Goal: Task Accomplishment & Management: Manage account settings

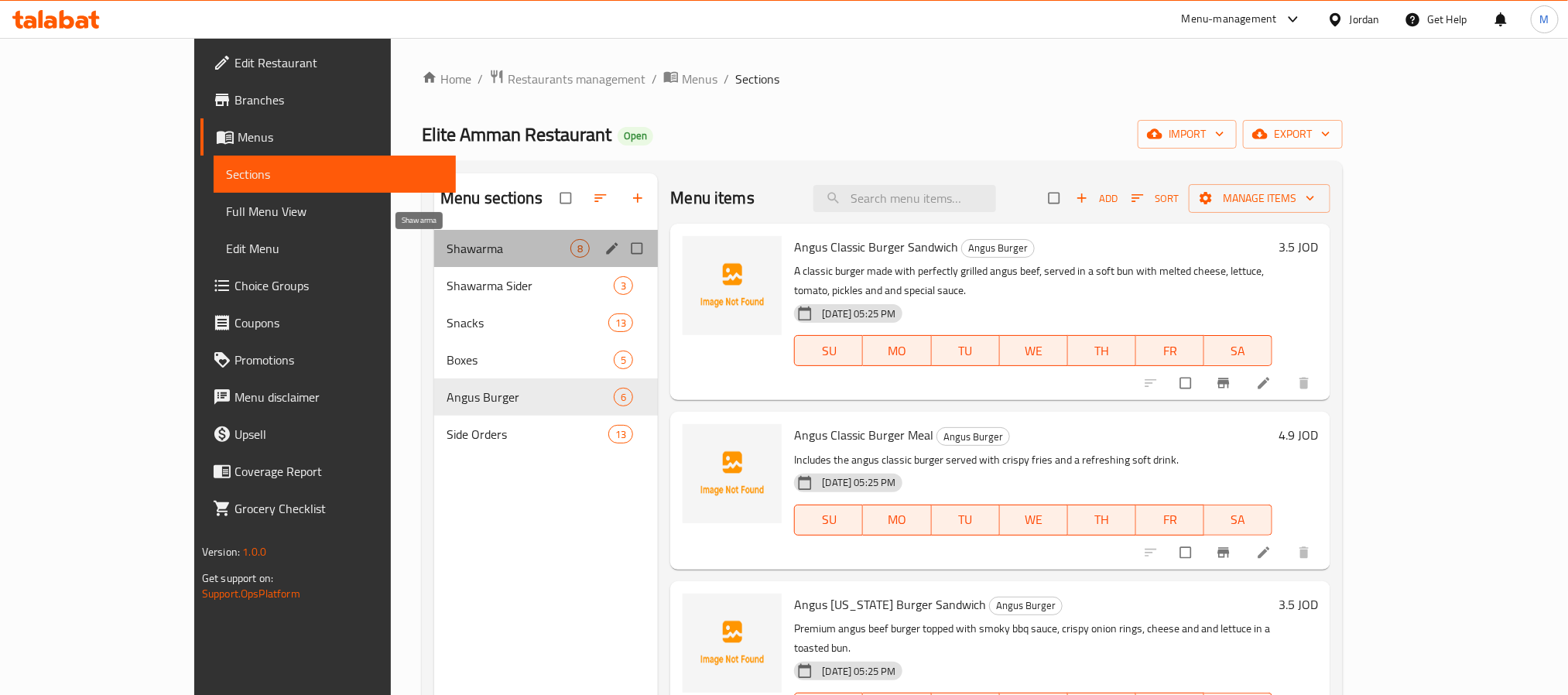
click at [497, 240] on span "Shawarma" at bounding box center [509, 248] width 124 height 18
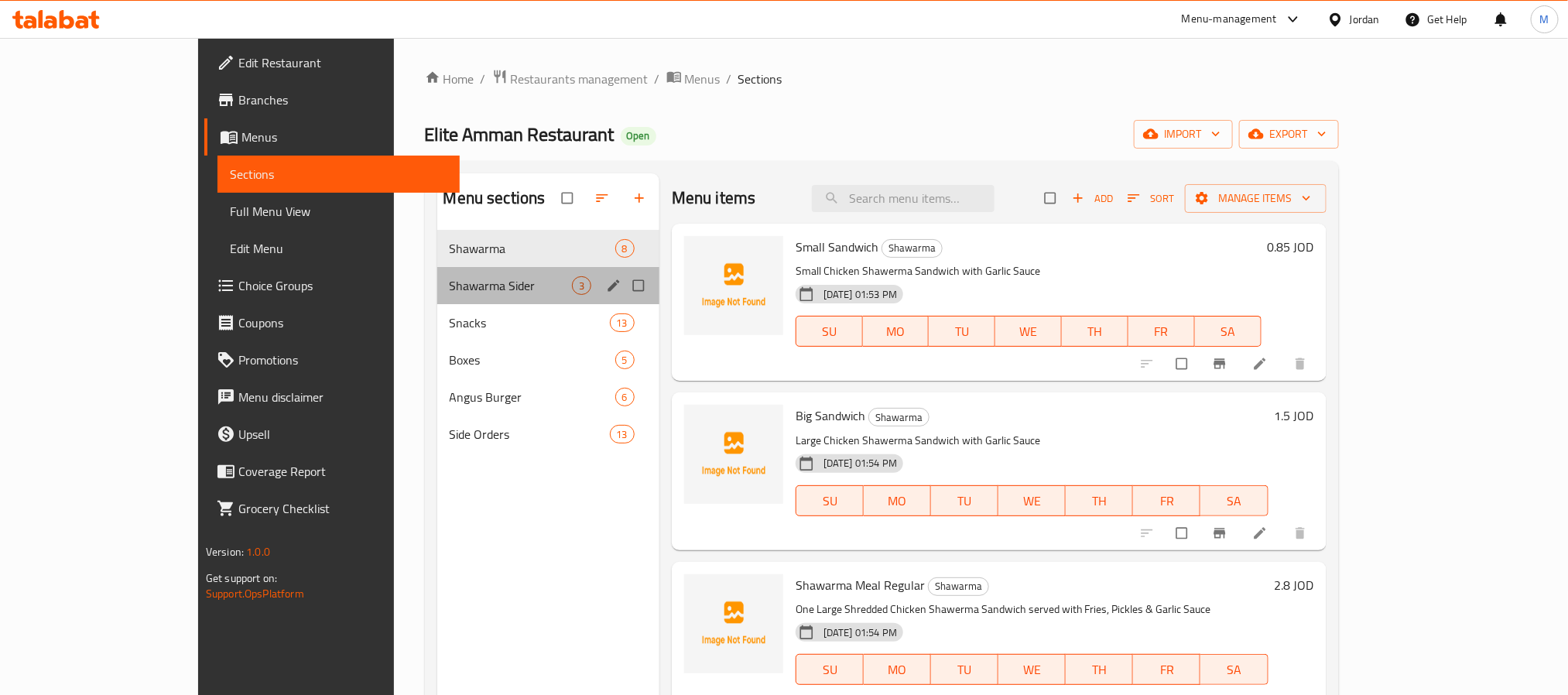
click at [437, 298] on div "Shawarma Sider 3" at bounding box center [548, 285] width 222 height 37
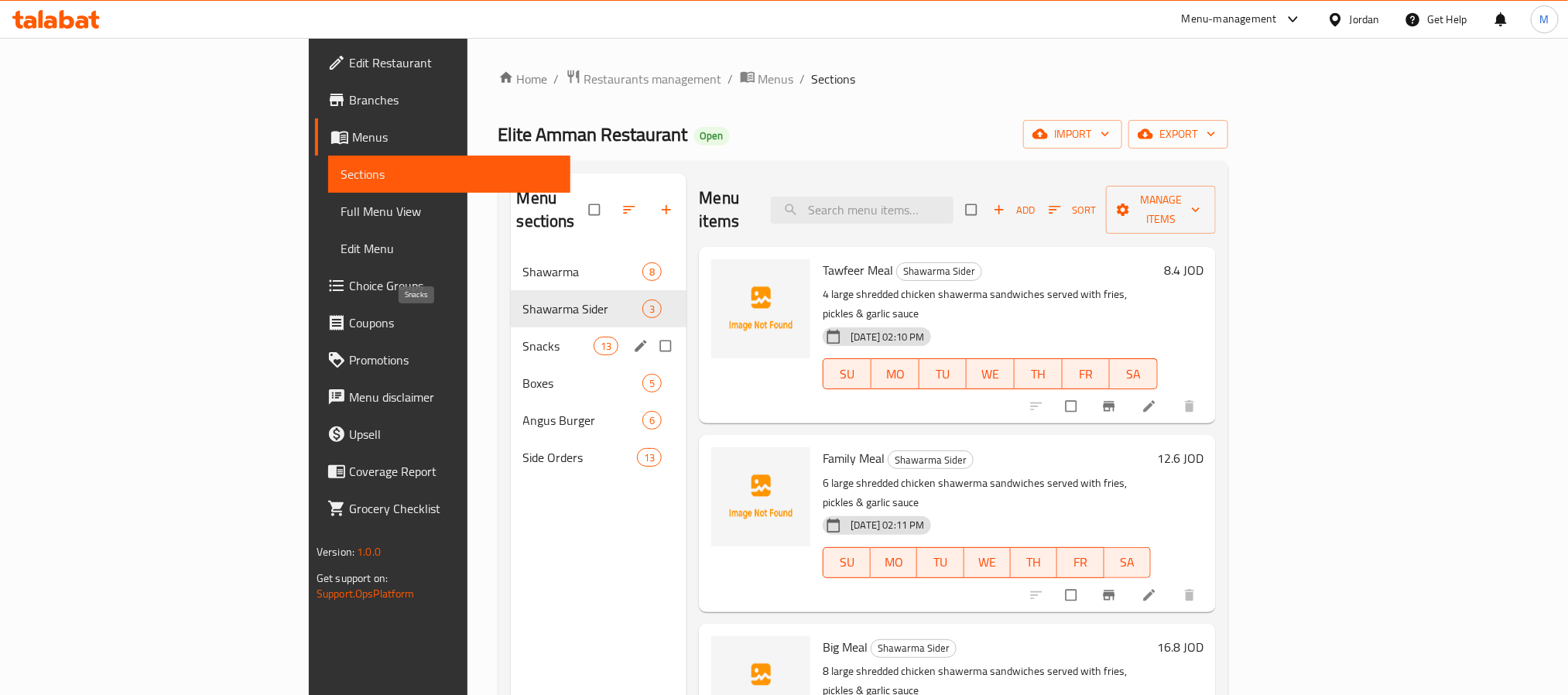
click at [523, 337] on span "Snacks" at bounding box center [558, 346] width 72 height 18
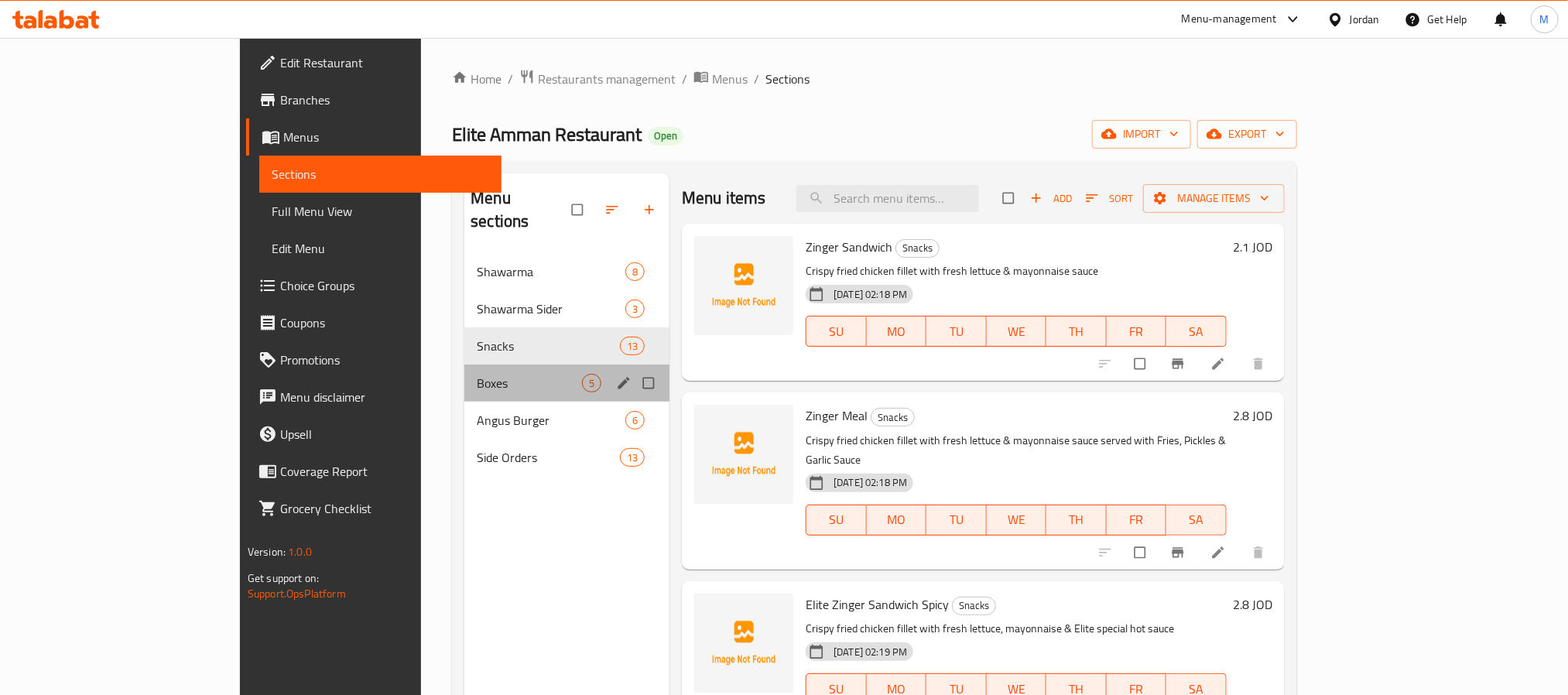
click at [465, 374] on div "Boxes 5" at bounding box center [567, 383] width 205 height 37
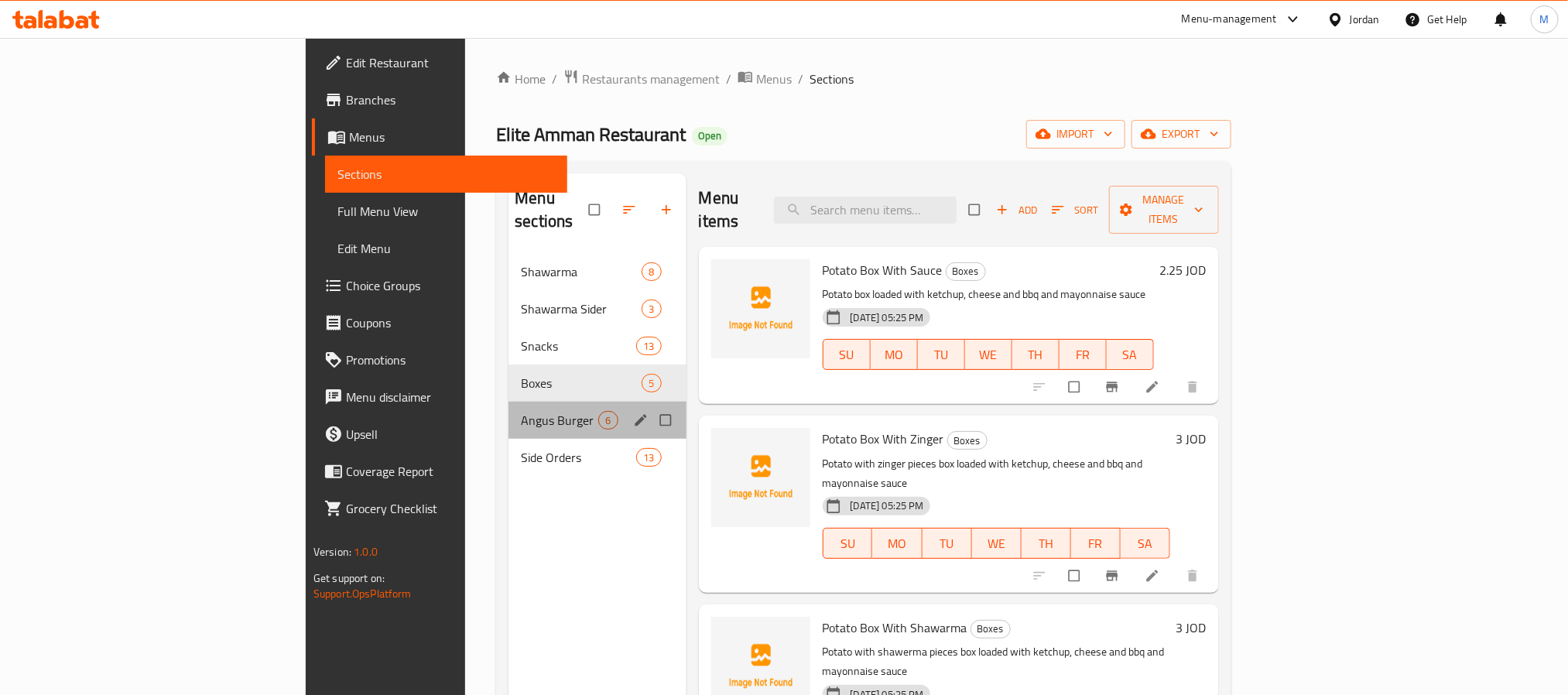
click at [509, 411] on div "Angus Burger 6" at bounding box center [597, 420] width 178 height 37
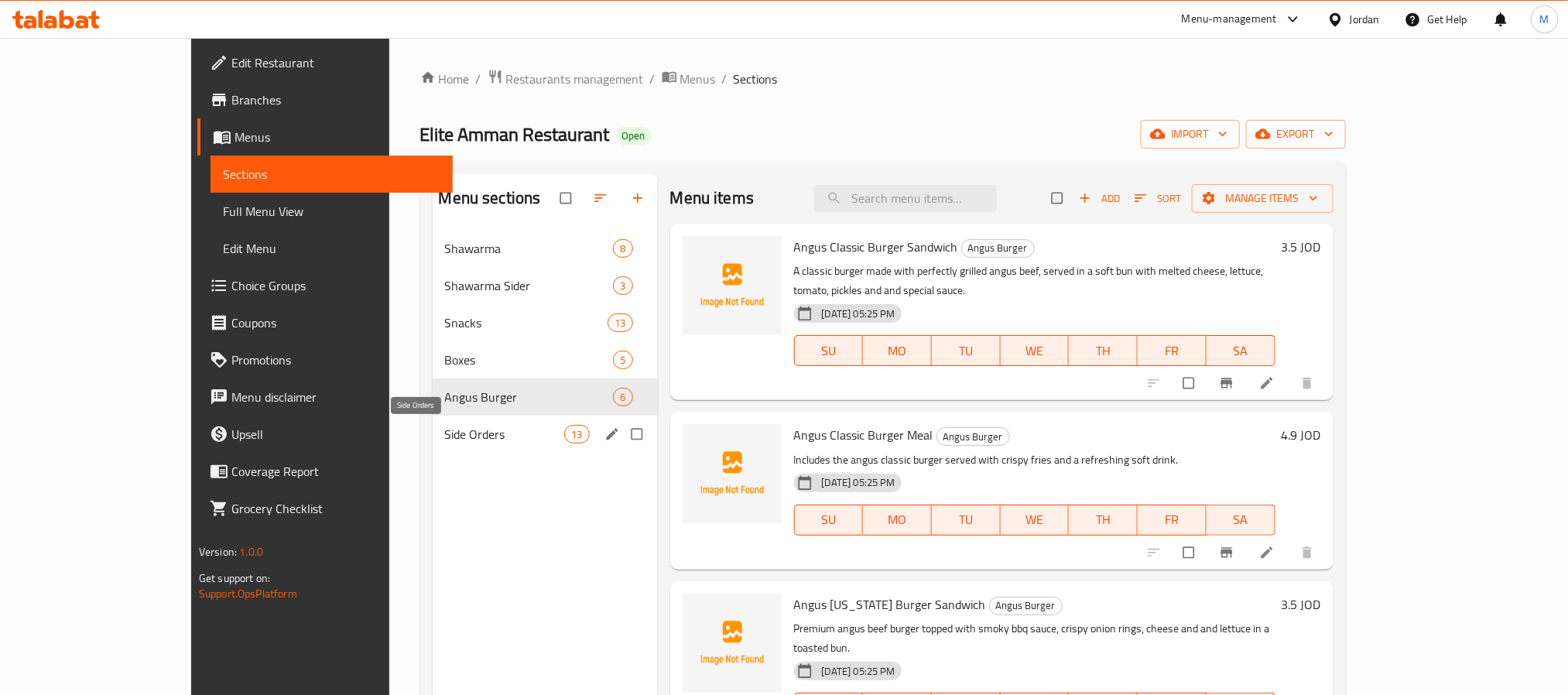
click at [445, 435] on span "Side Orders" at bounding box center [505, 433] width 120 height 18
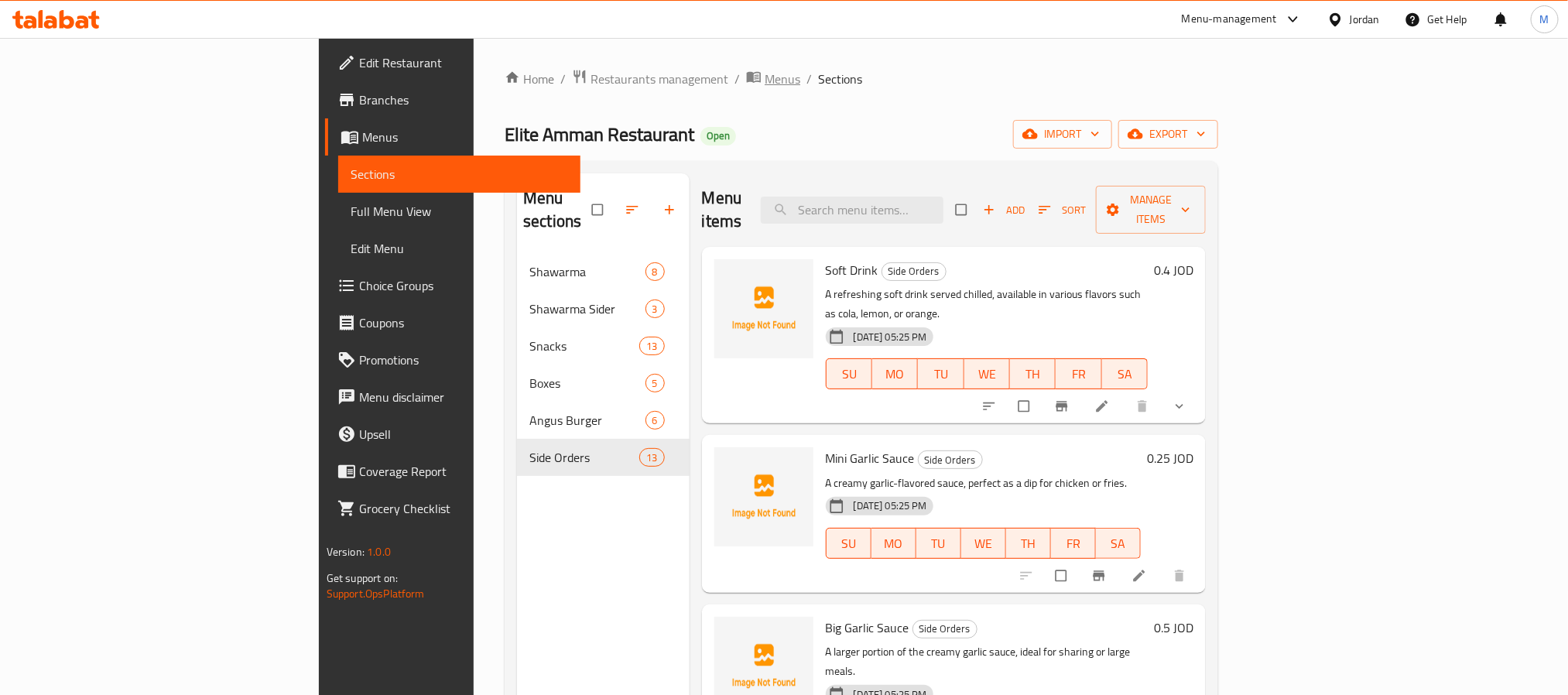
click at [764, 84] on span "Menus" at bounding box center [782, 78] width 35 height 18
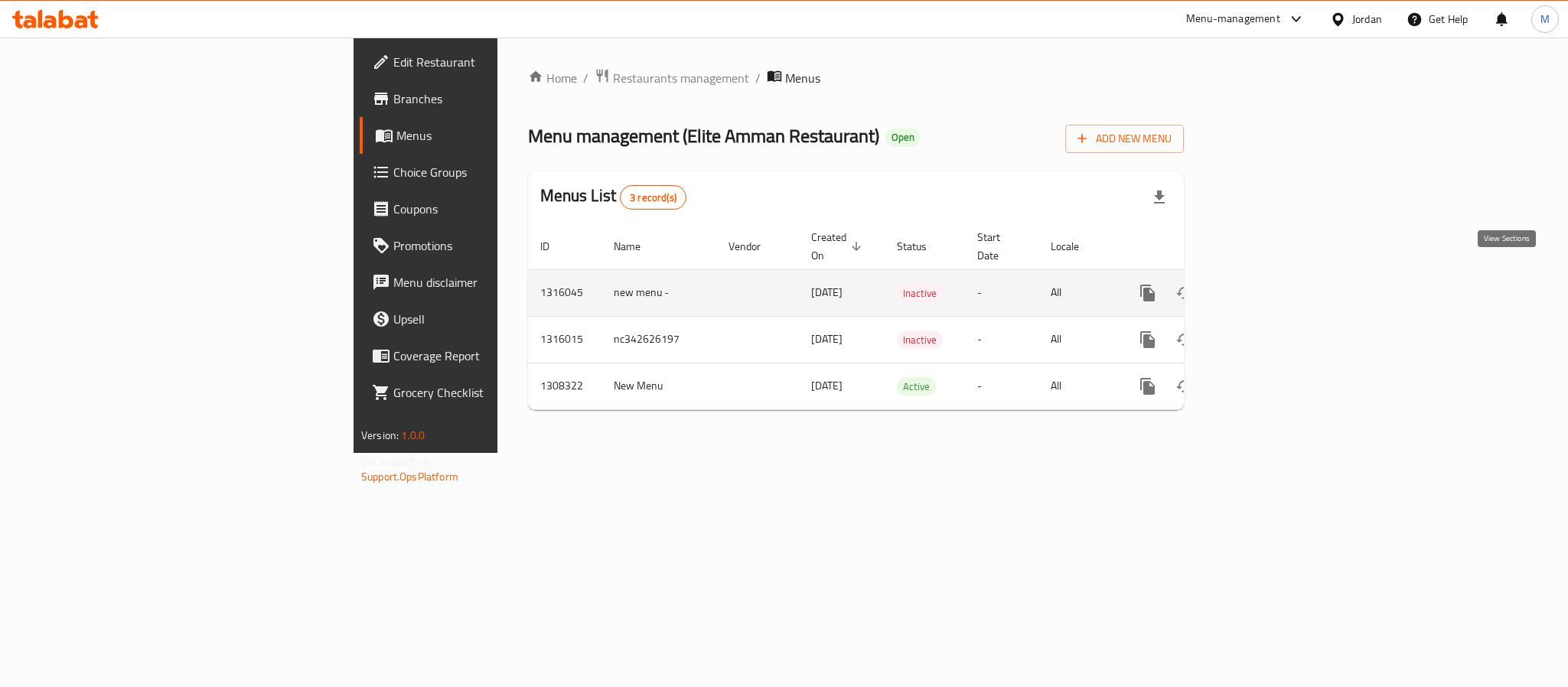
click at [1268, 284] on icon "enhanced table" at bounding box center [1257, 293] width 18 height 18
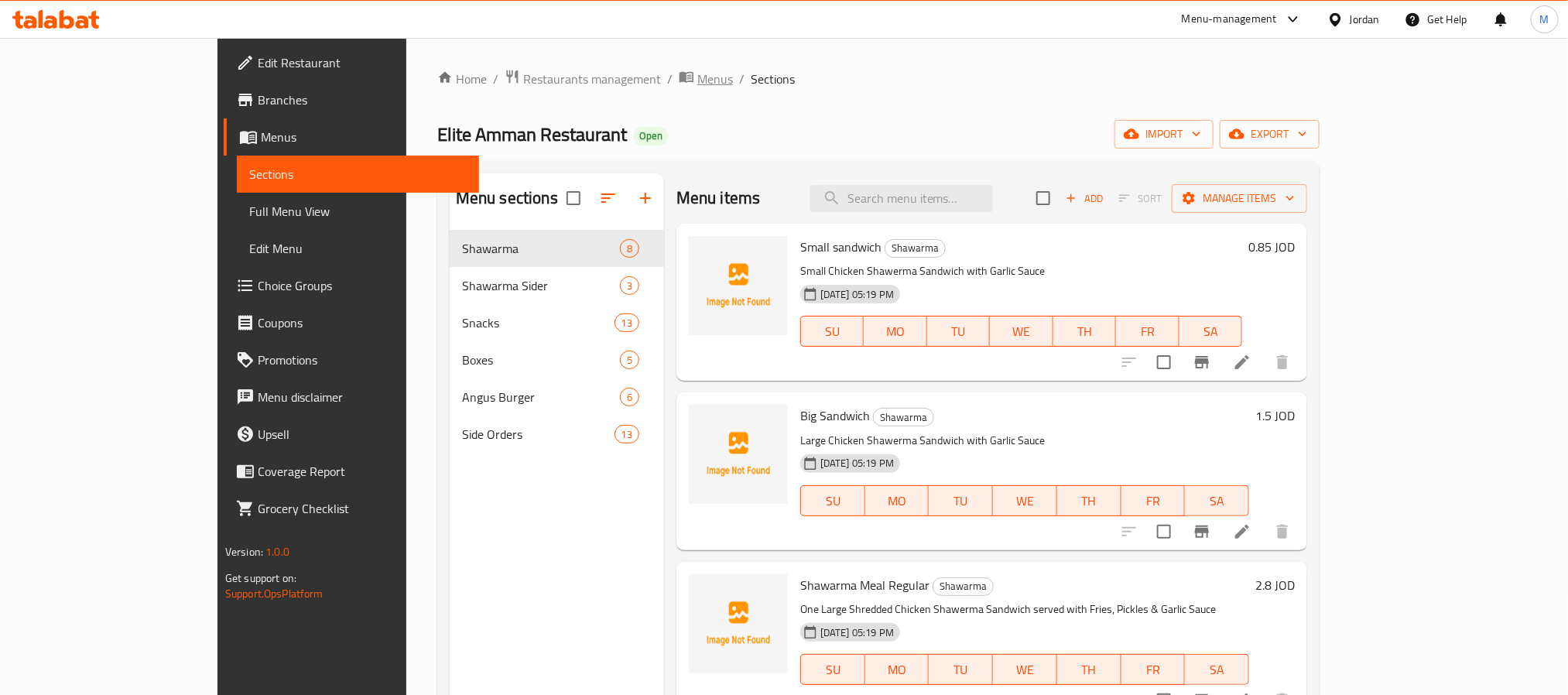
click at [698, 84] on span "Menus" at bounding box center [715, 78] width 35 height 18
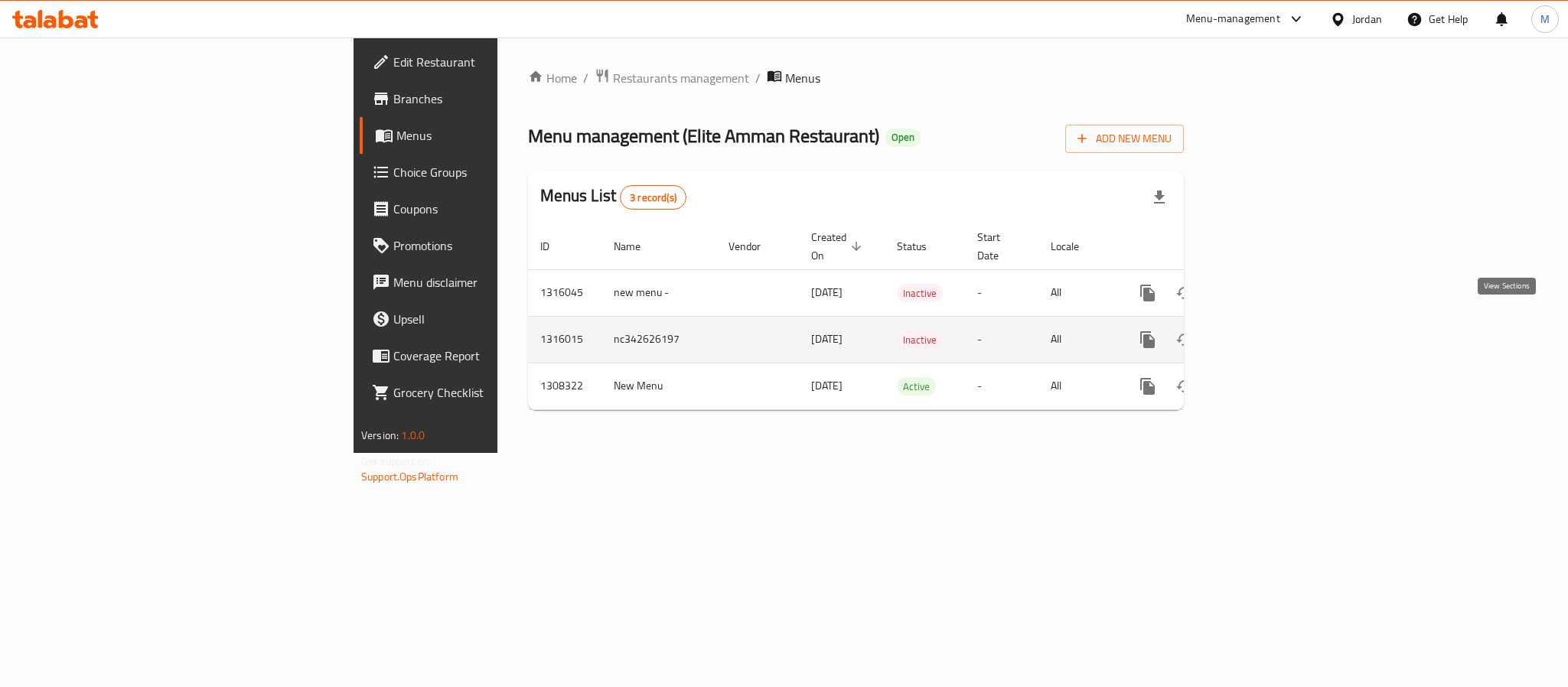
click at [1268, 330] on icon "enhanced table" at bounding box center [1257, 339] width 18 height 18
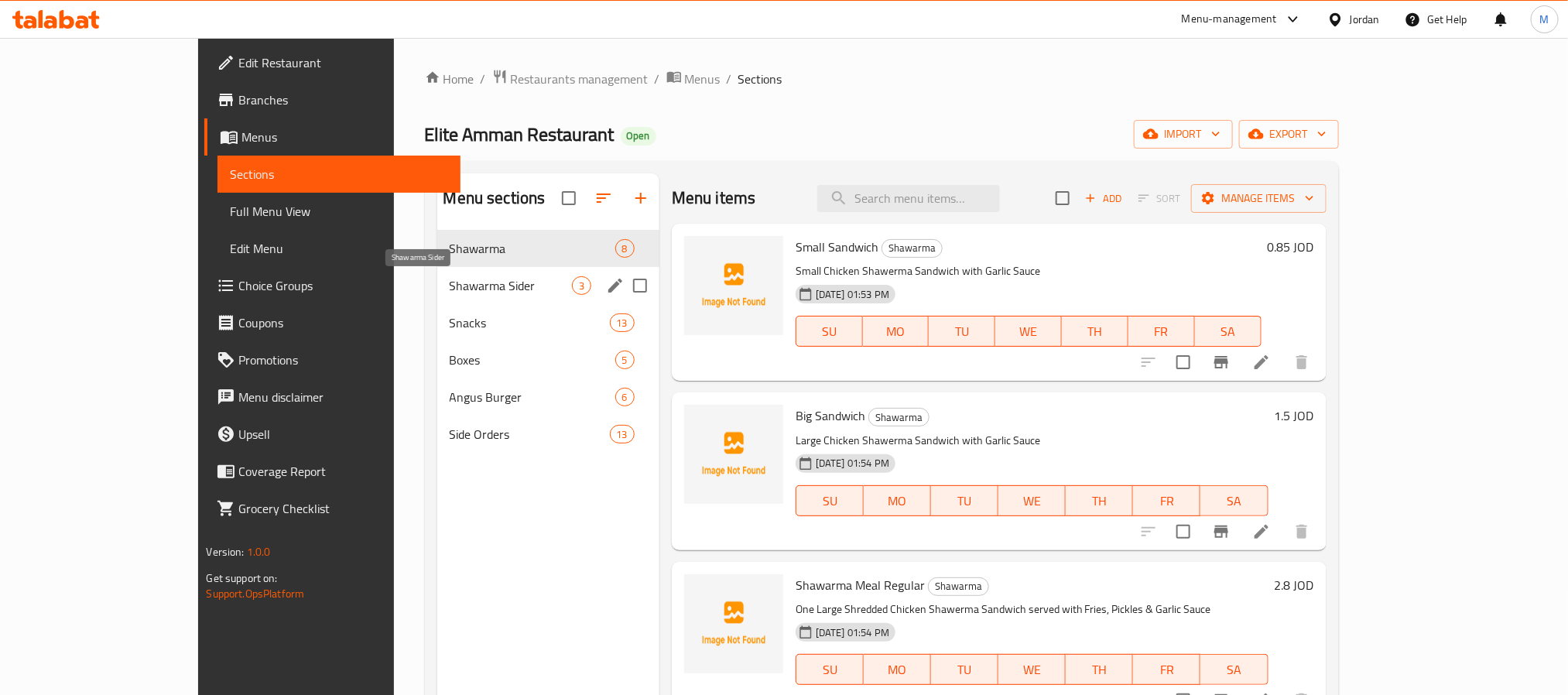
click at [449, 288] on span "Shawarma Sider" at bounding box center [511, 284] width 122 height 18
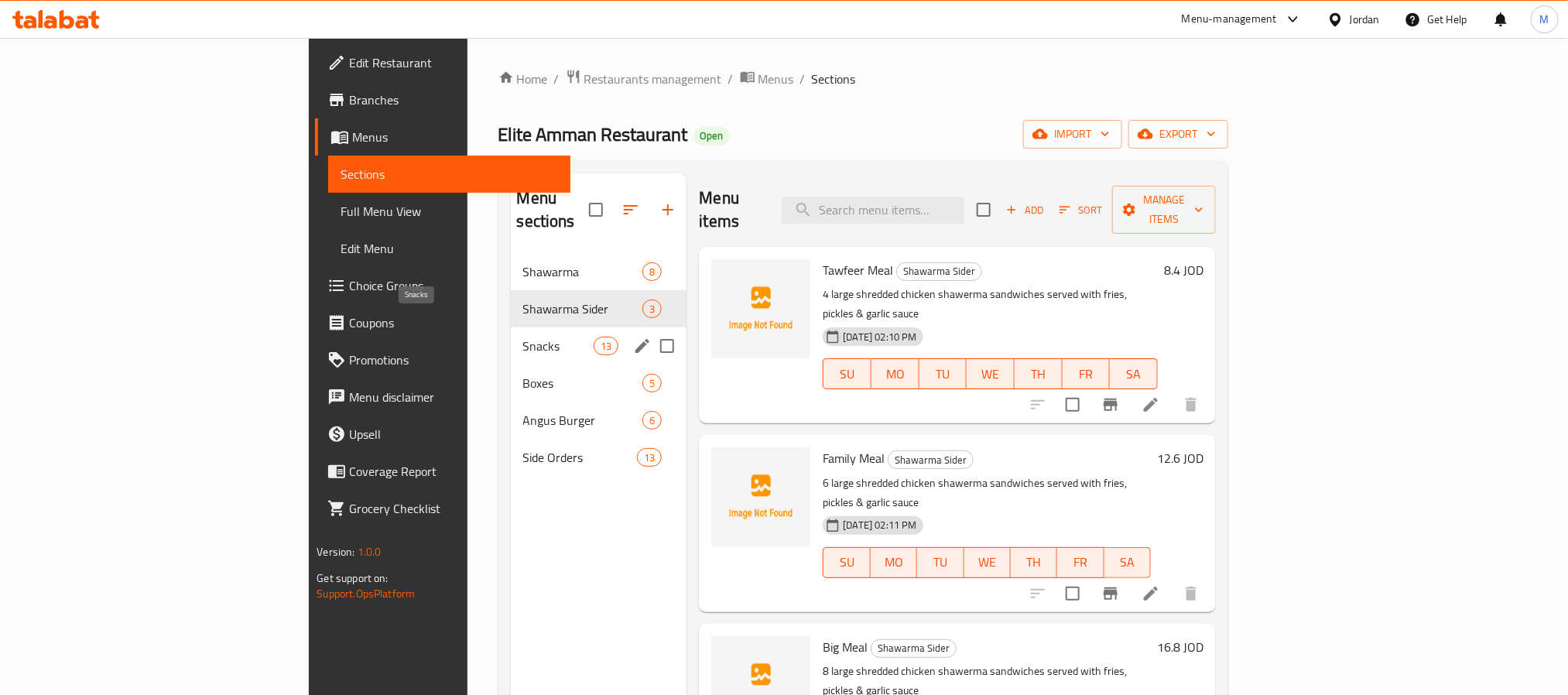
click at [523, 337] on span "Snacks" at bounding box center [558, 346] width 72 height 18
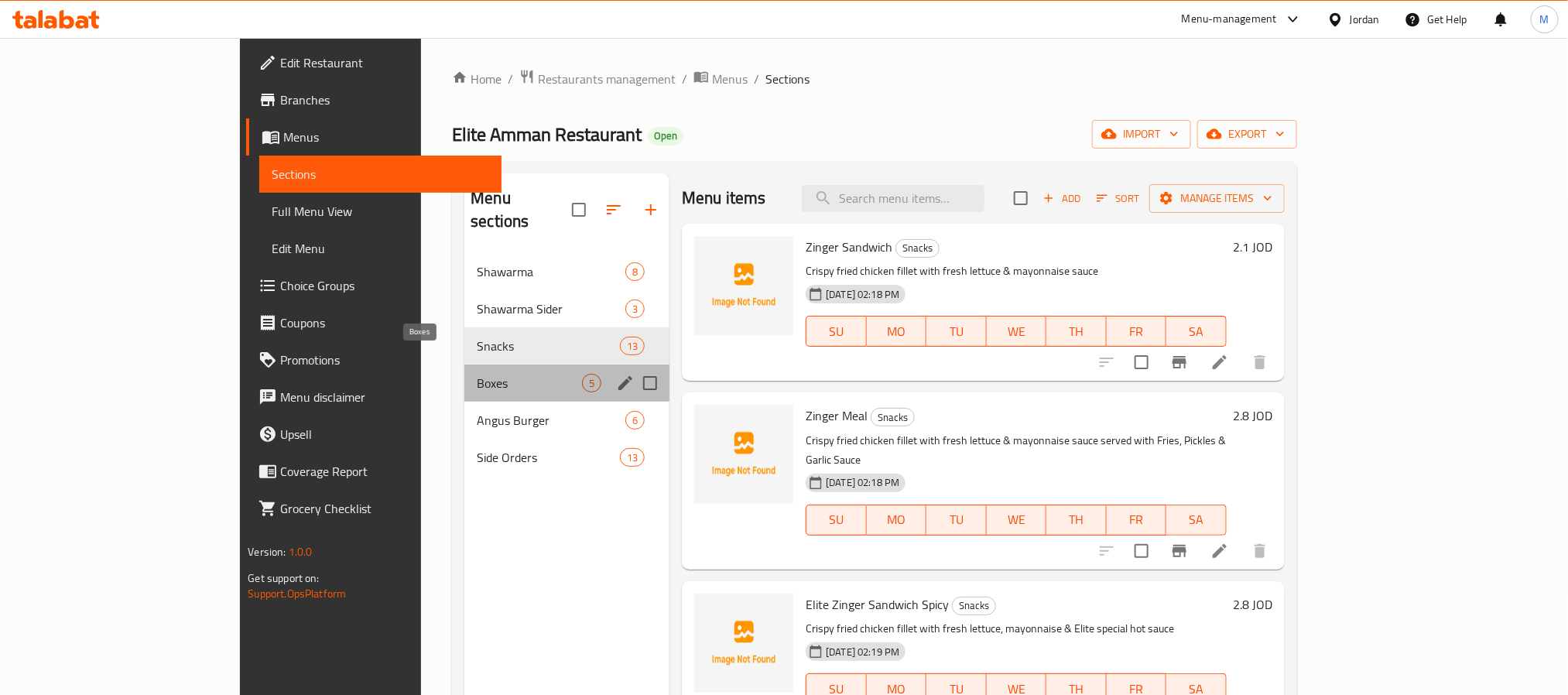
drag, startPoint x: 420, startPoint y: 362, endPoint x: 415, endPoint y: 379, distance: 17.7
click at [476, 374] on span "Boxes" at bounding box center [529, 383] width 105 height 18
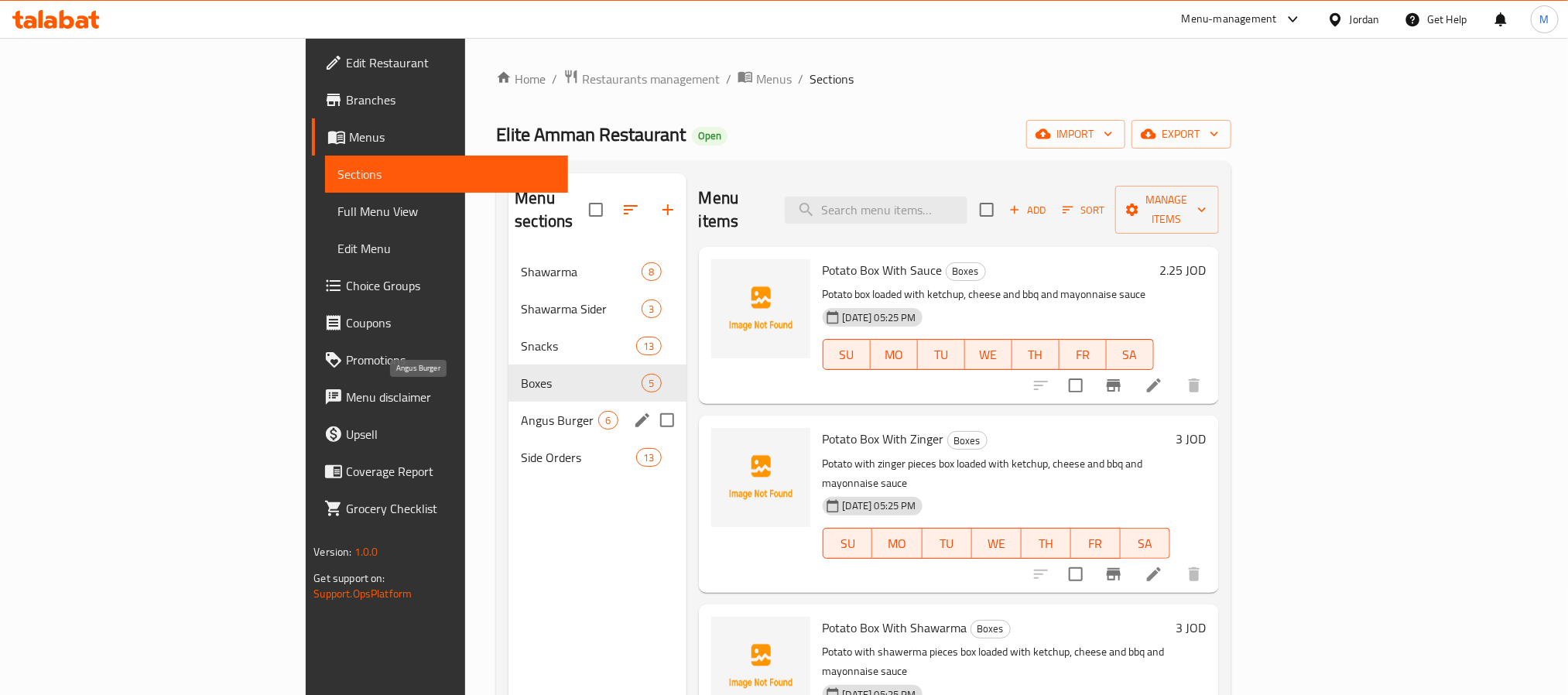
click at [521, 411] on span "Angus Burger" at bounding box center [559, 420] width 77 height 18
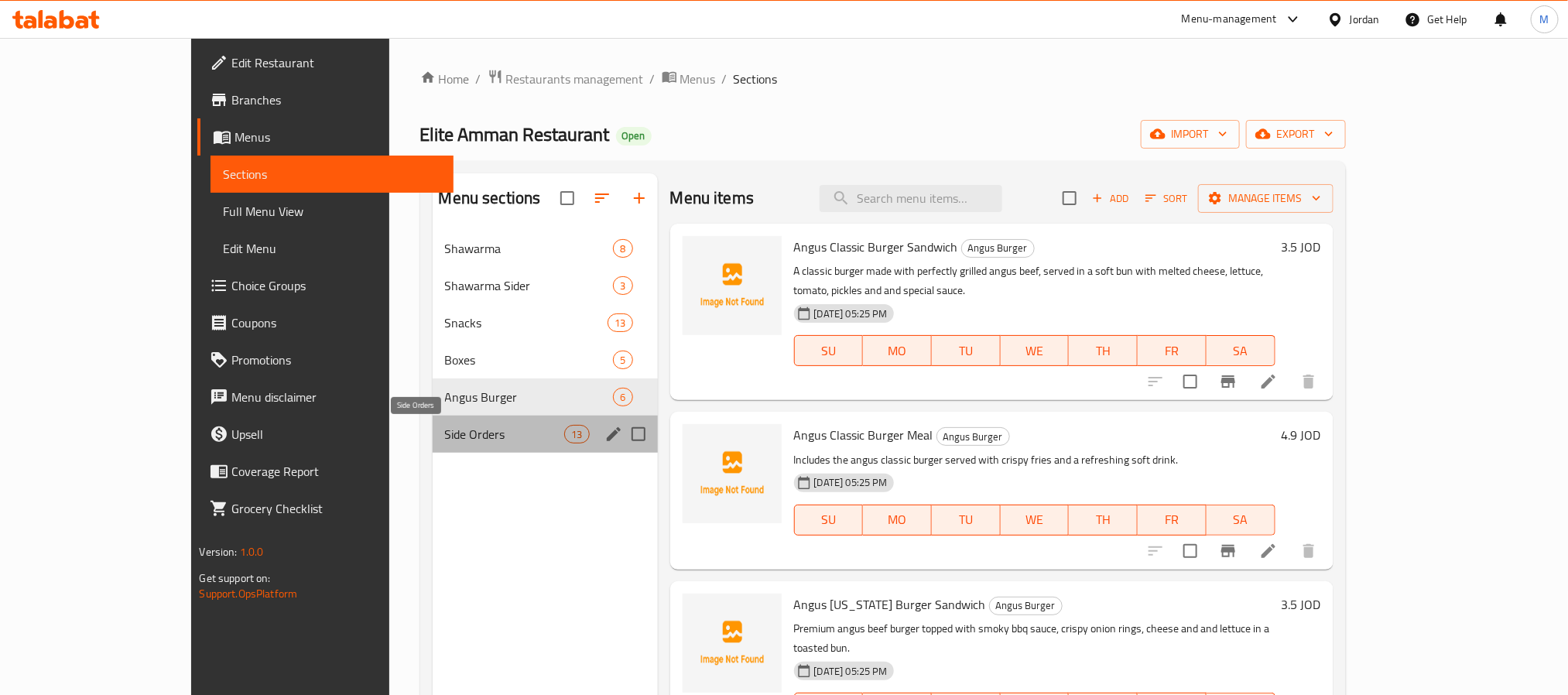
click at [445, 430] on span "Side Orders" at bounding box center [505, 433] width 120 height 18
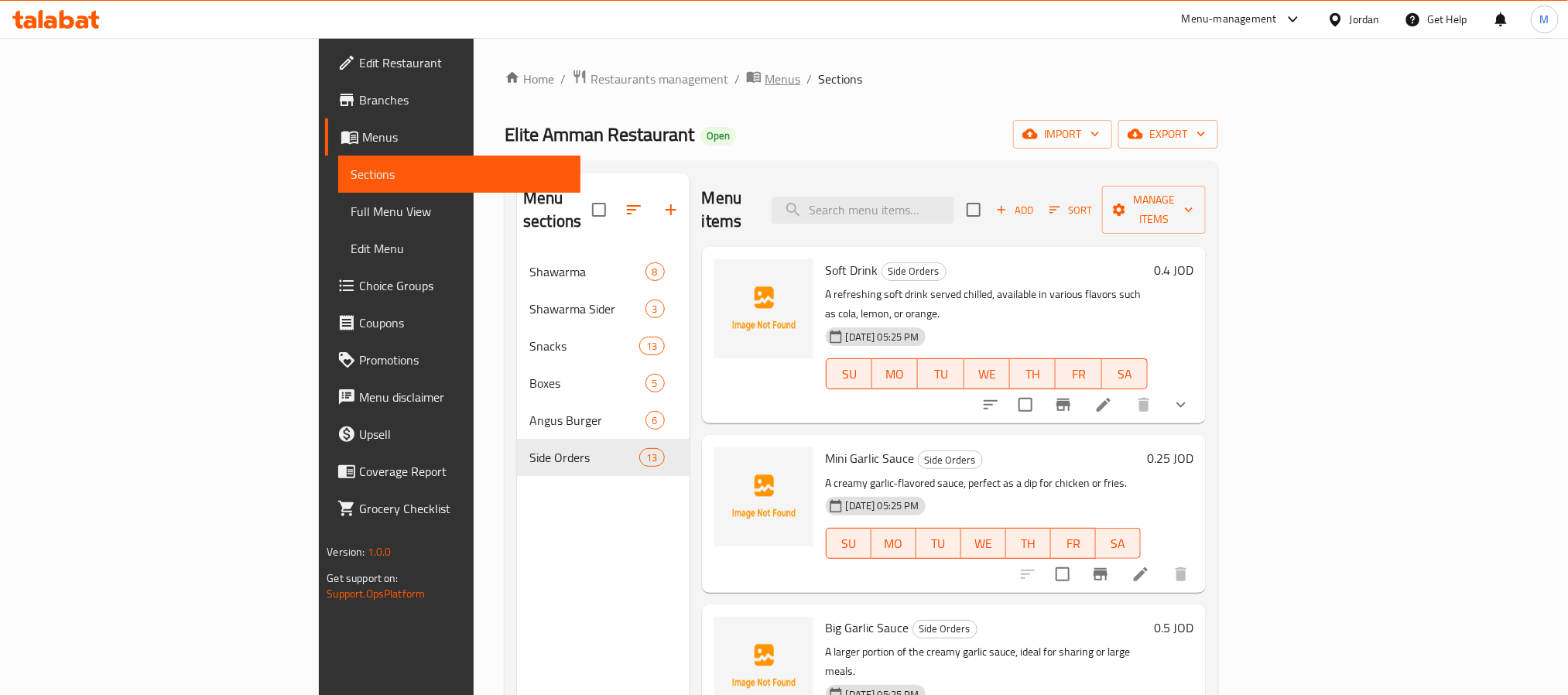
click at [764, 76] on span "Menus" at bounding box center [782, 78] width 35 height 18
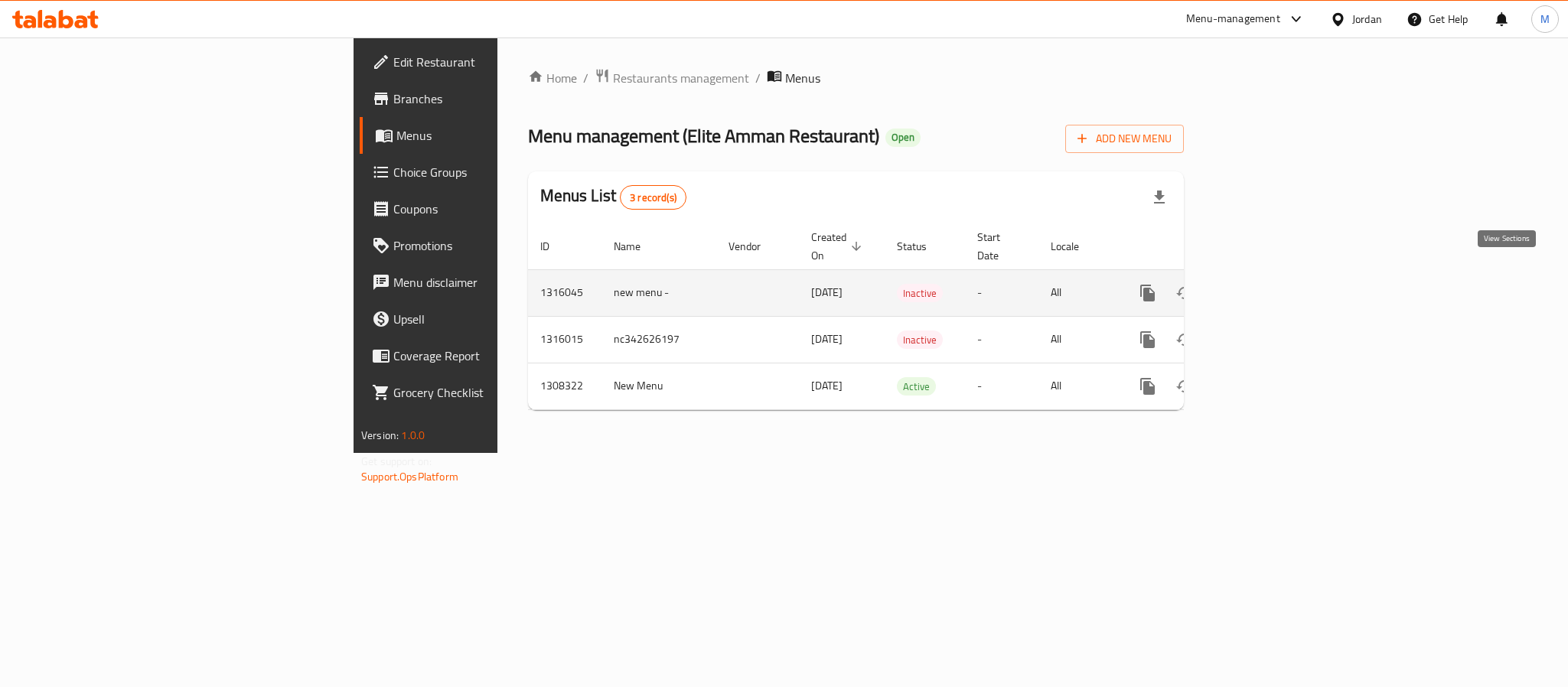
click at [1268, 284] on icon "enhanced table" at bounding box center [1257, 293] width 18 height 18
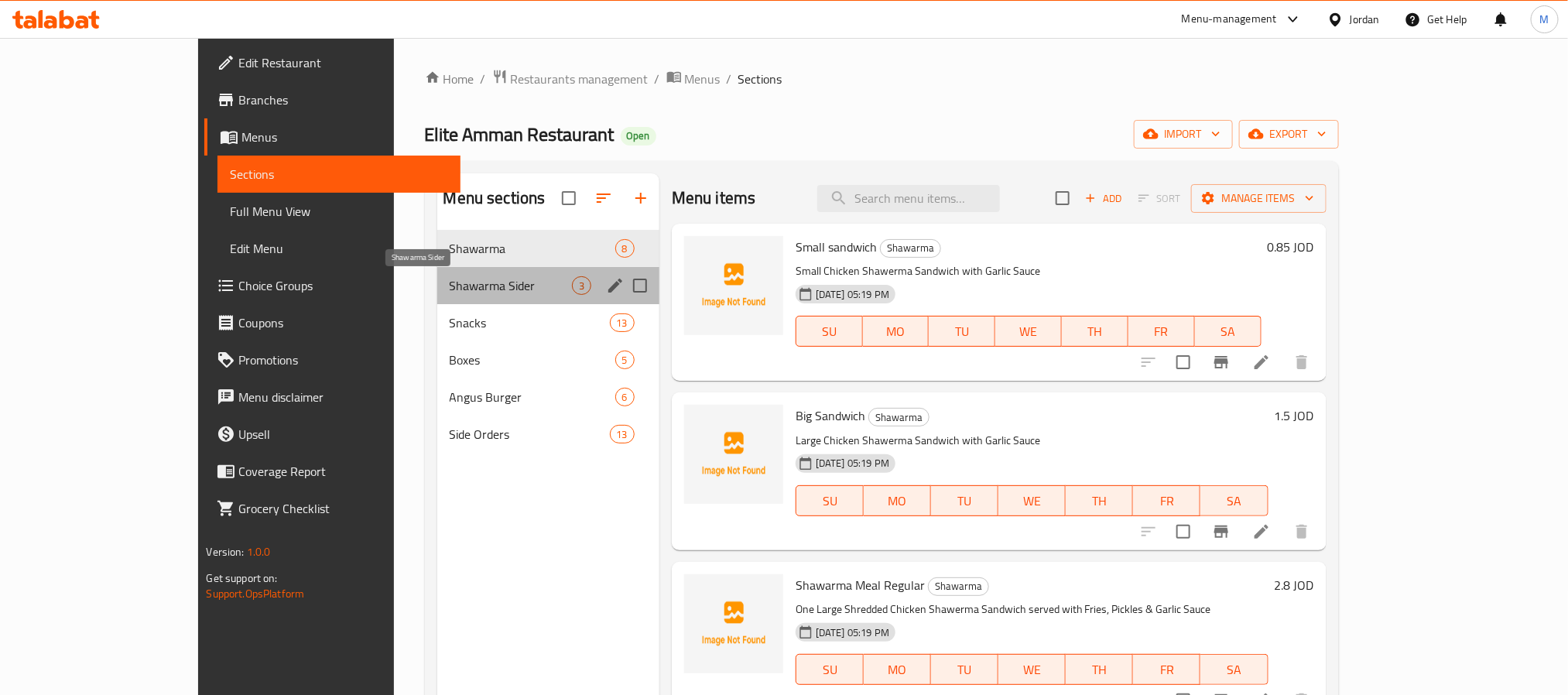
click at [449, 291] on span "Shawarma Sider" at bounding box center [511, 284] width 122 height 18
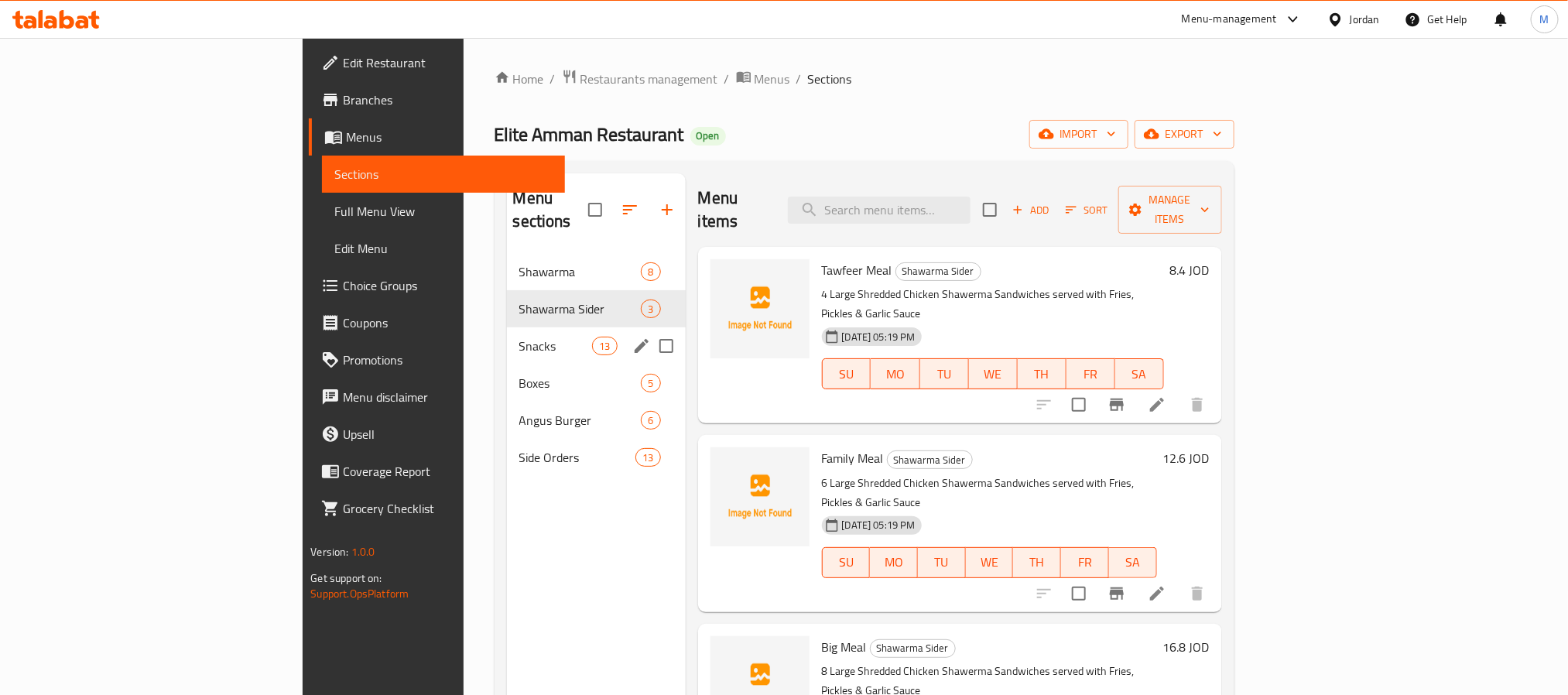
click at [507, 340] on div "Snacks 13" at bounding box center [596, 346] width 178 height 37
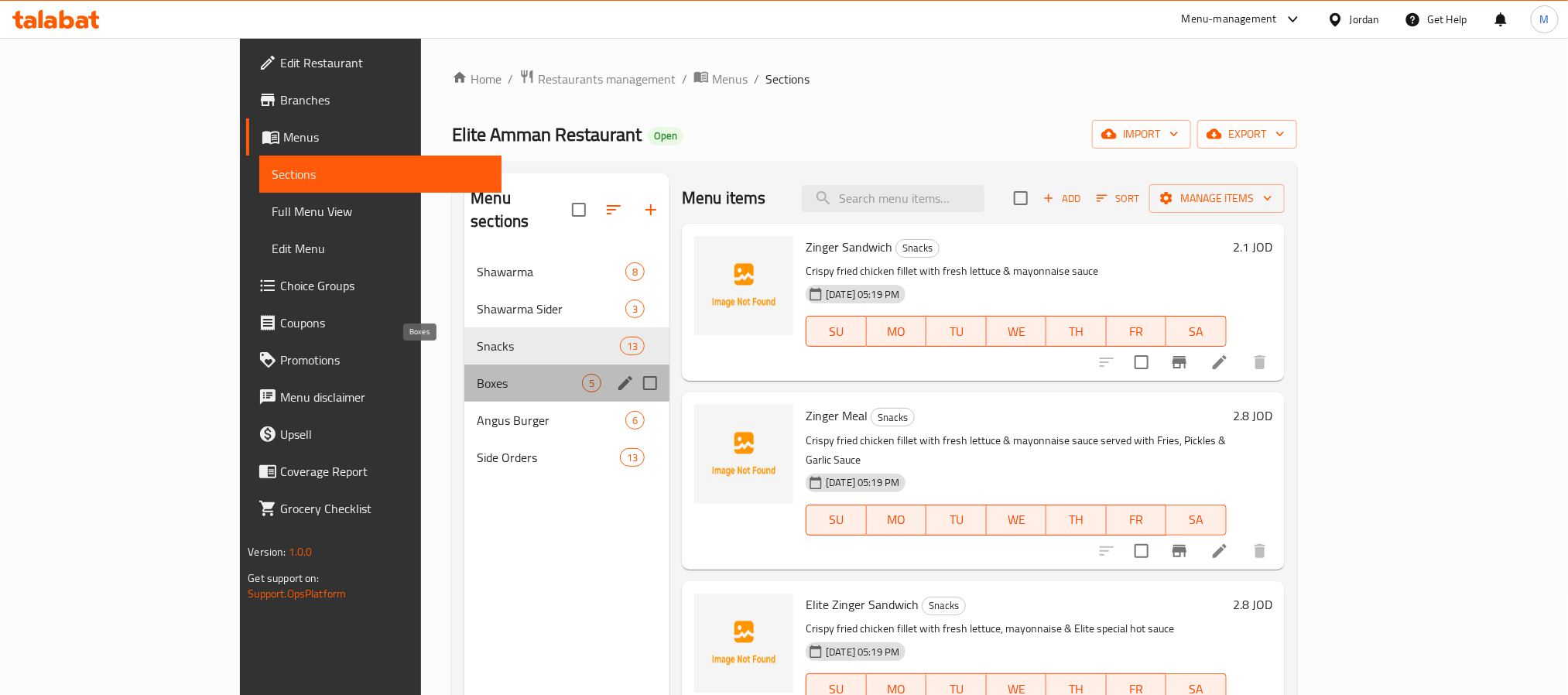
click at [476, 374] on span "Boxes" at bounding box center [529, 383] width 105 height 18
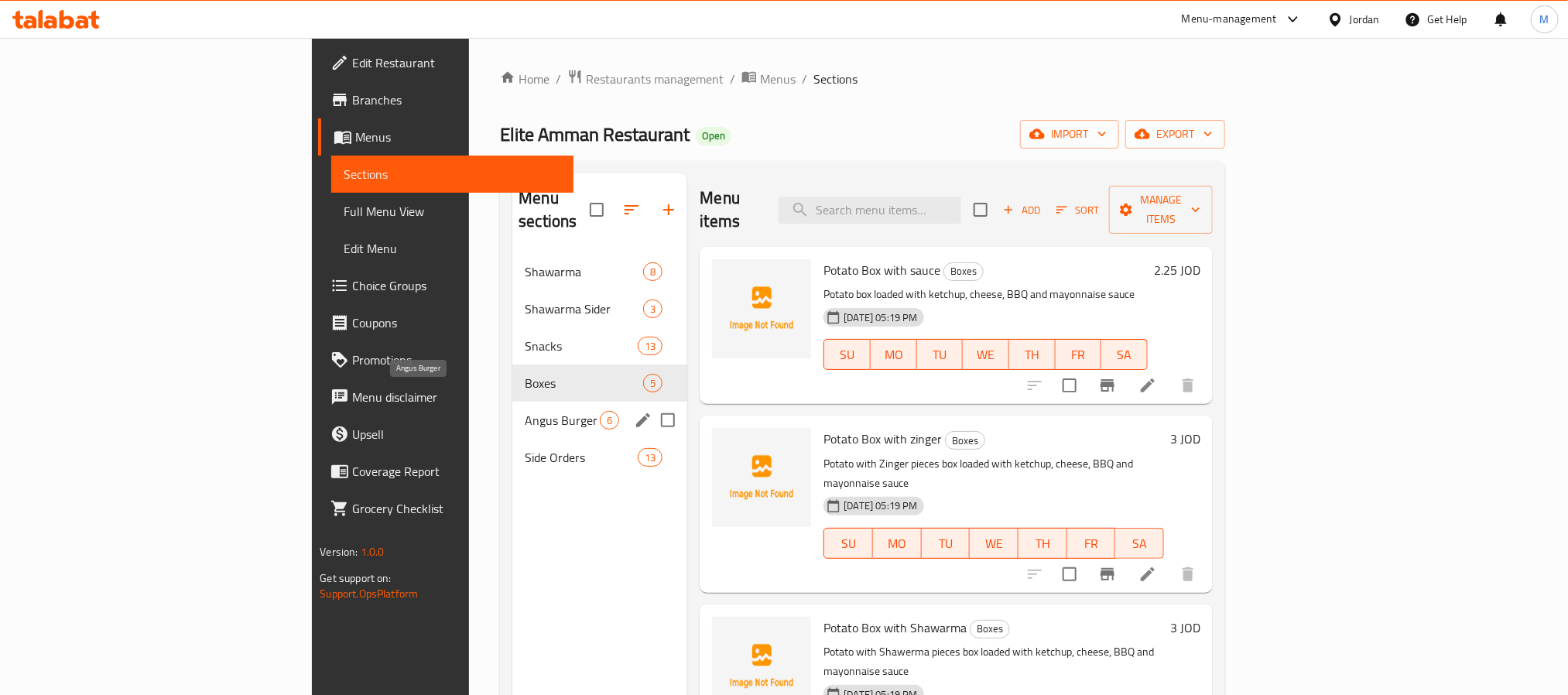
click at [525, 411] on span "Angus Burger" at bounding box center [562, 420] width 75 height 18
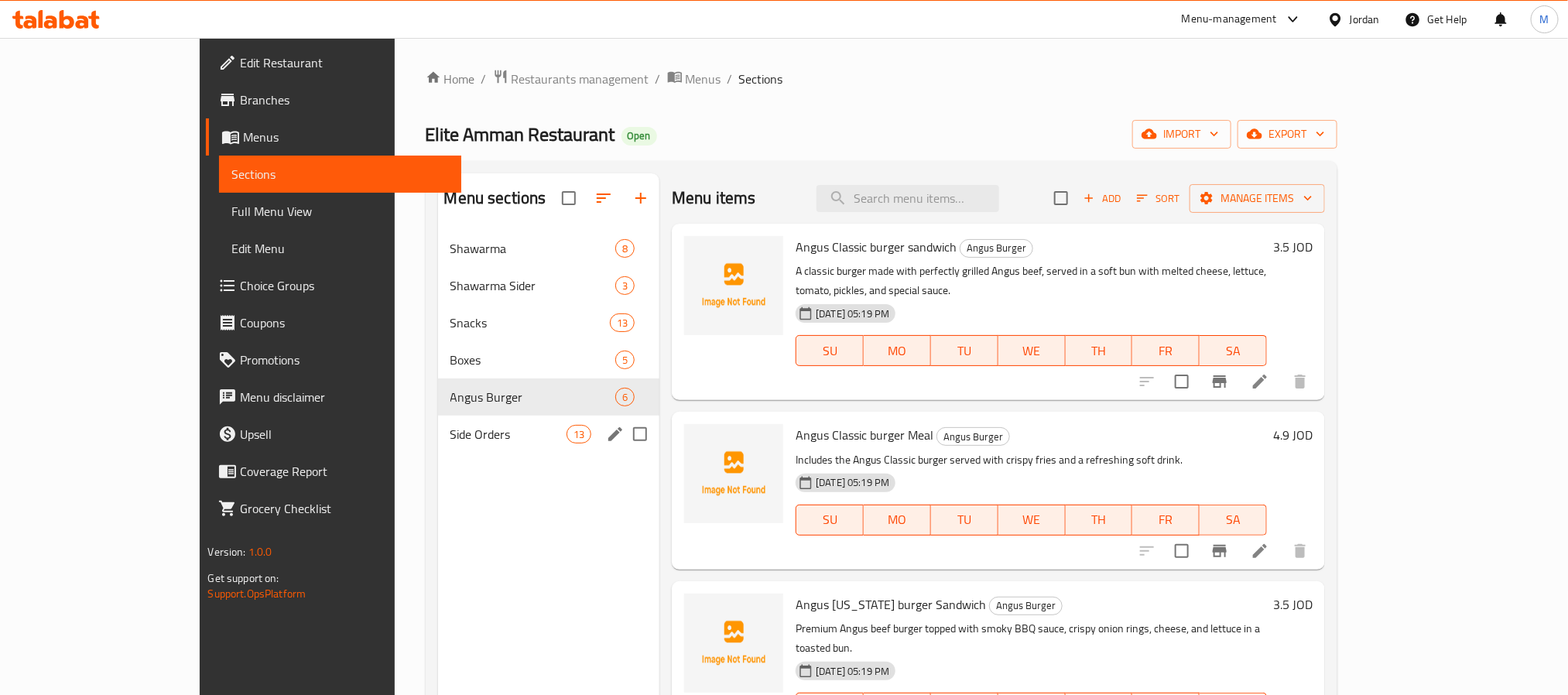
click at [438, 447] on div "Side Orders 13" at bounding box center [549, 433] width 222 height 37
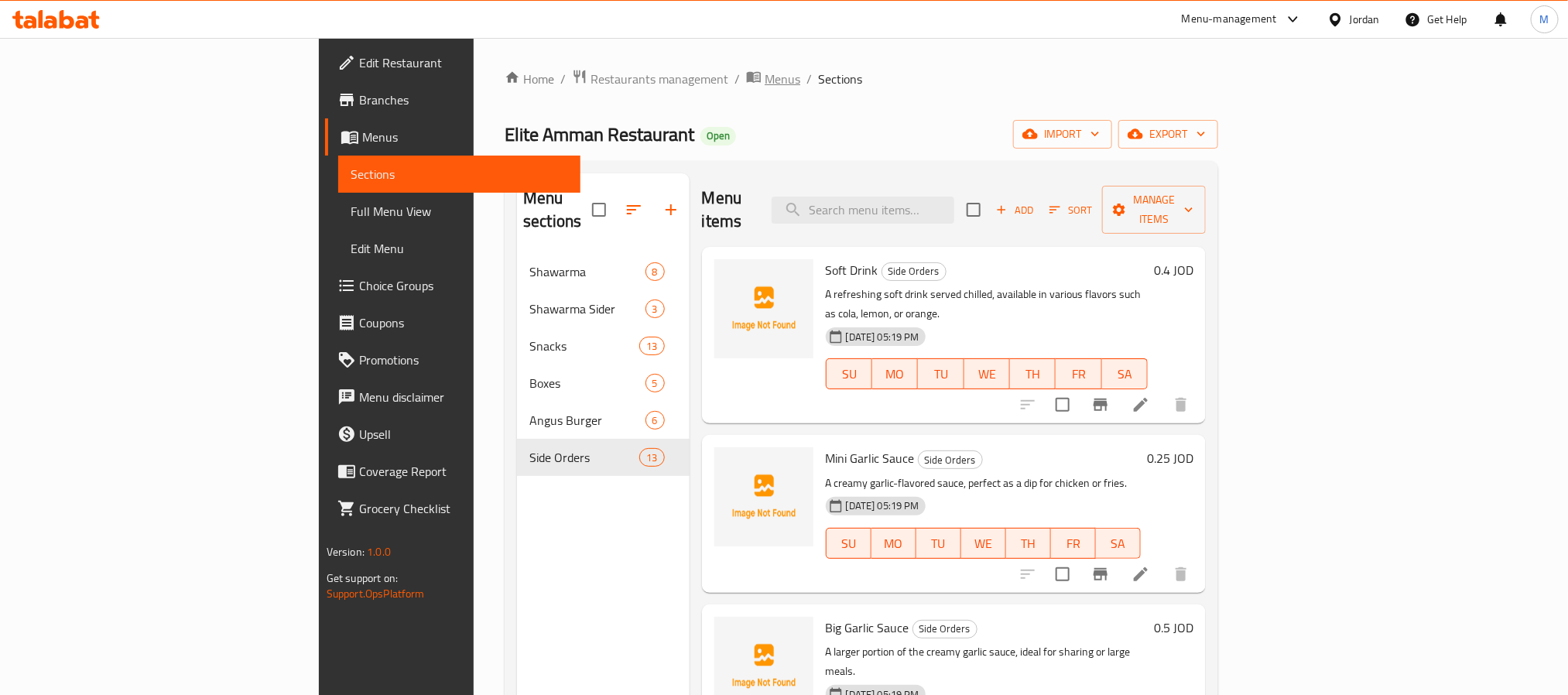
click at [764, 79] on span "Menus" at bounding box center [782, 78] width 35 height 18
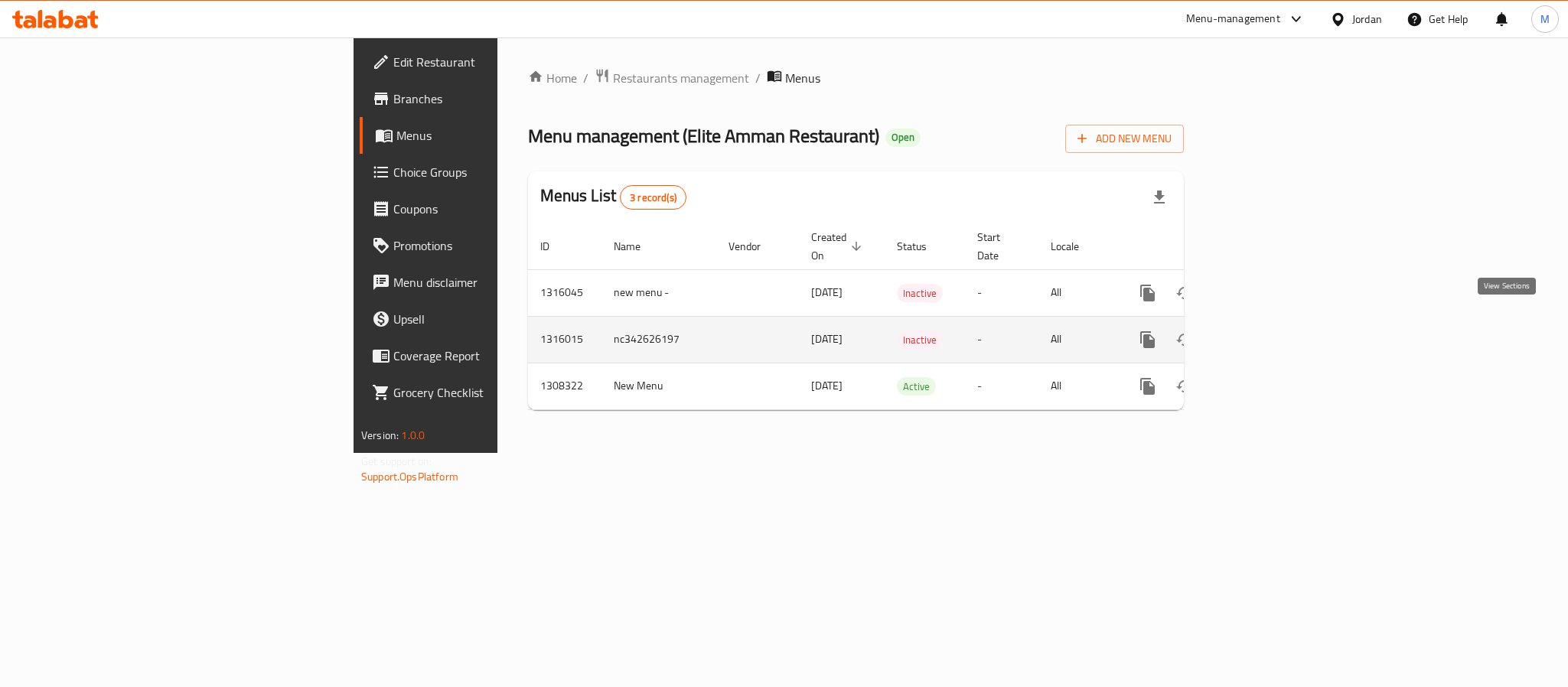
click at [1276, 322] on link "enhanced table" at bounding box center [1258, 340] width 37 height 37
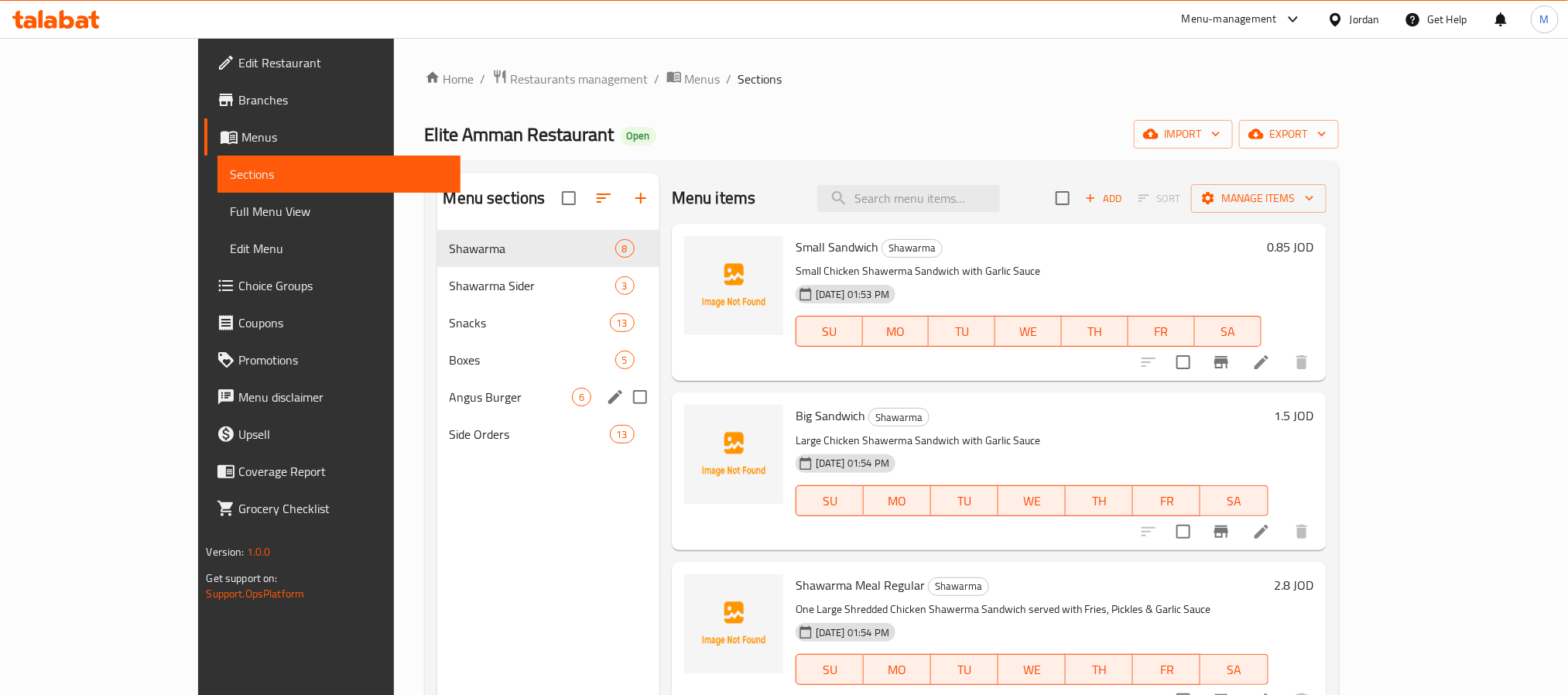
click at [444, 411] on div "Angus Burger 6" at bounding box center [548, 397] width 222 height 37
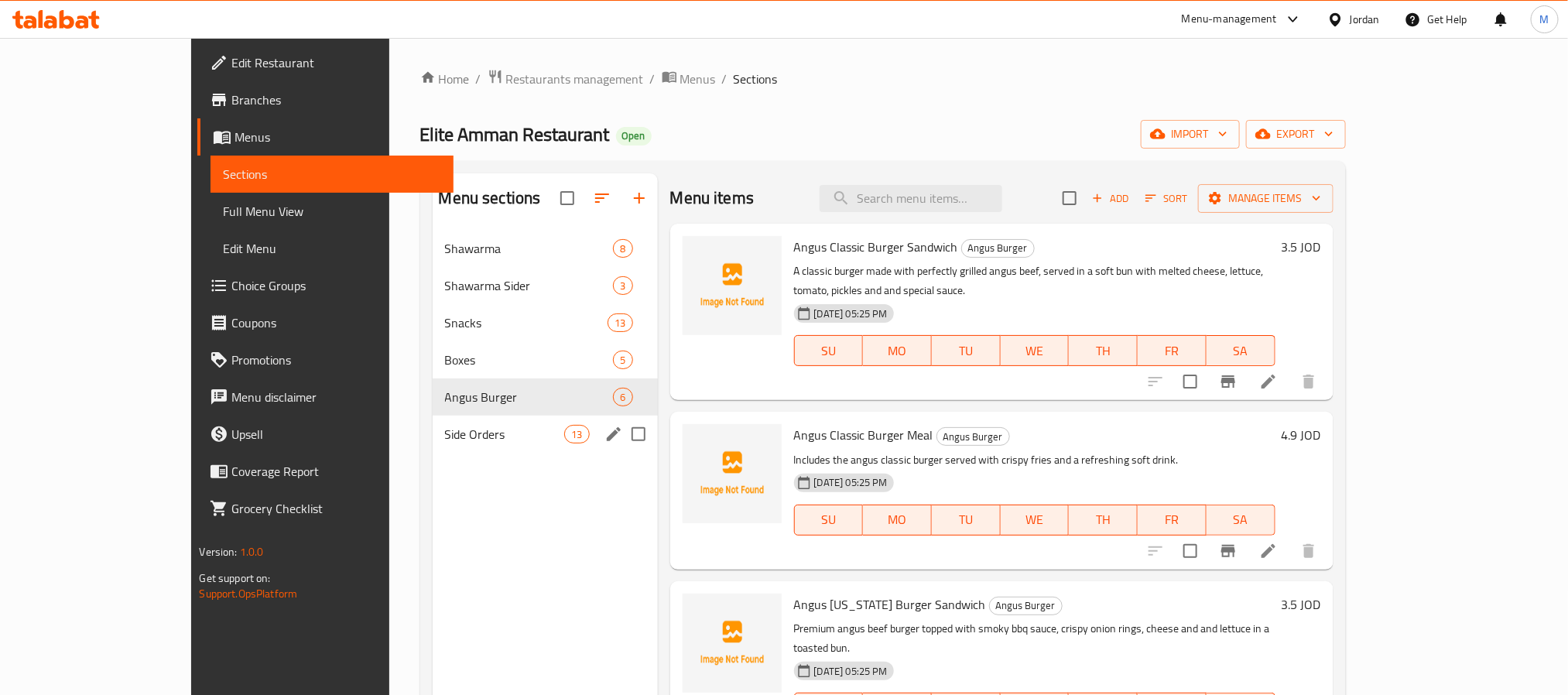
click at [435, 449] on div "Side Orders 13" at bounding box center [545, 433] width 225 height 37
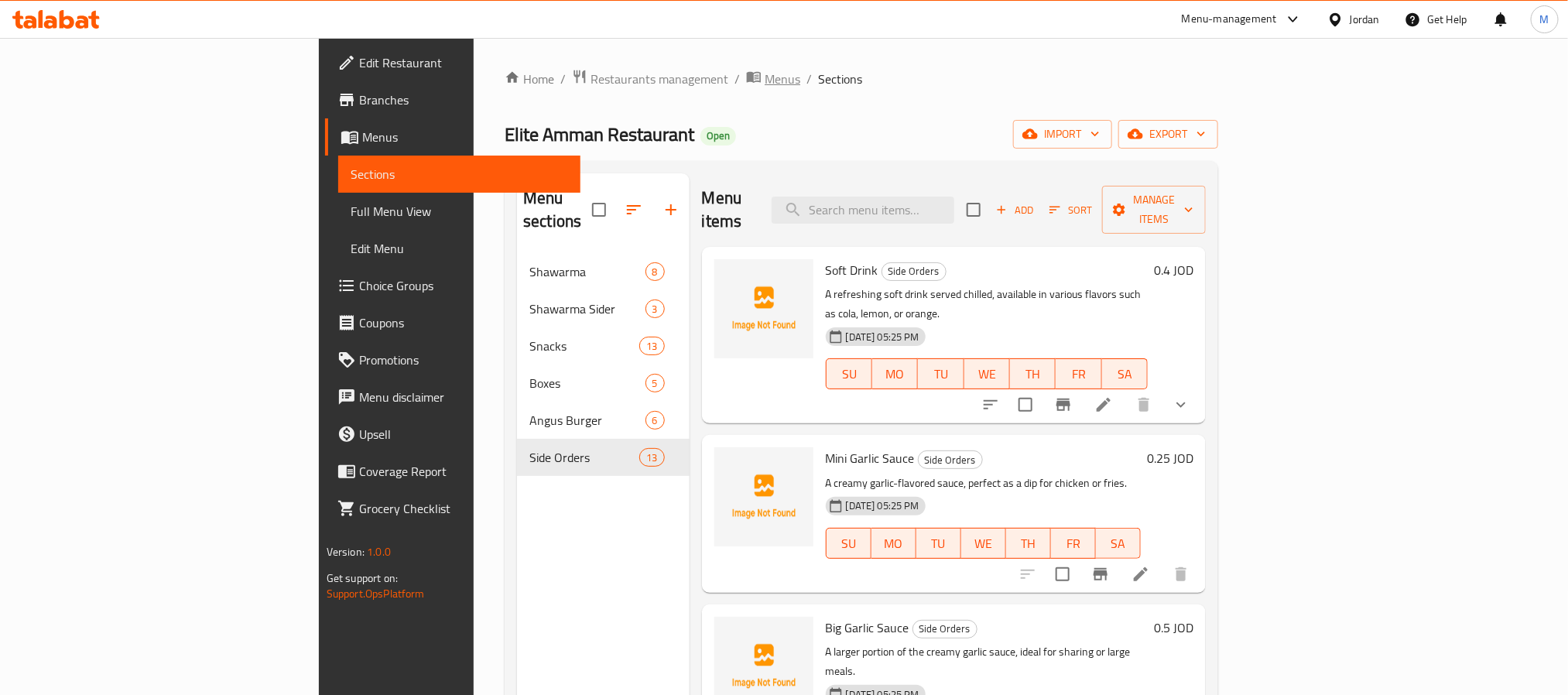
click at [764, 84] on span "Menus" at bounding box center [782, 78] width 35 height 18
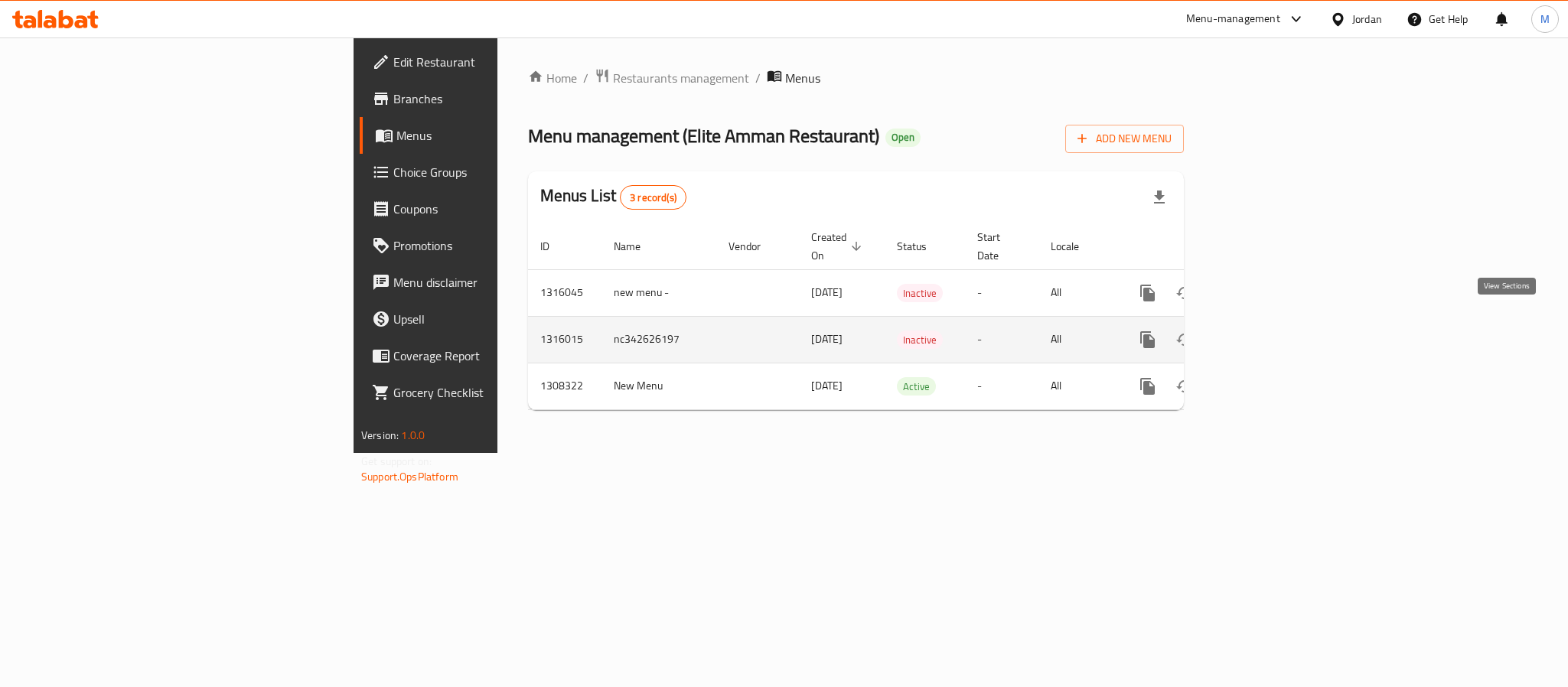
click at [1276, 322] on link "enhanced table" at bounding box center [1258, 340] width 37 height 37
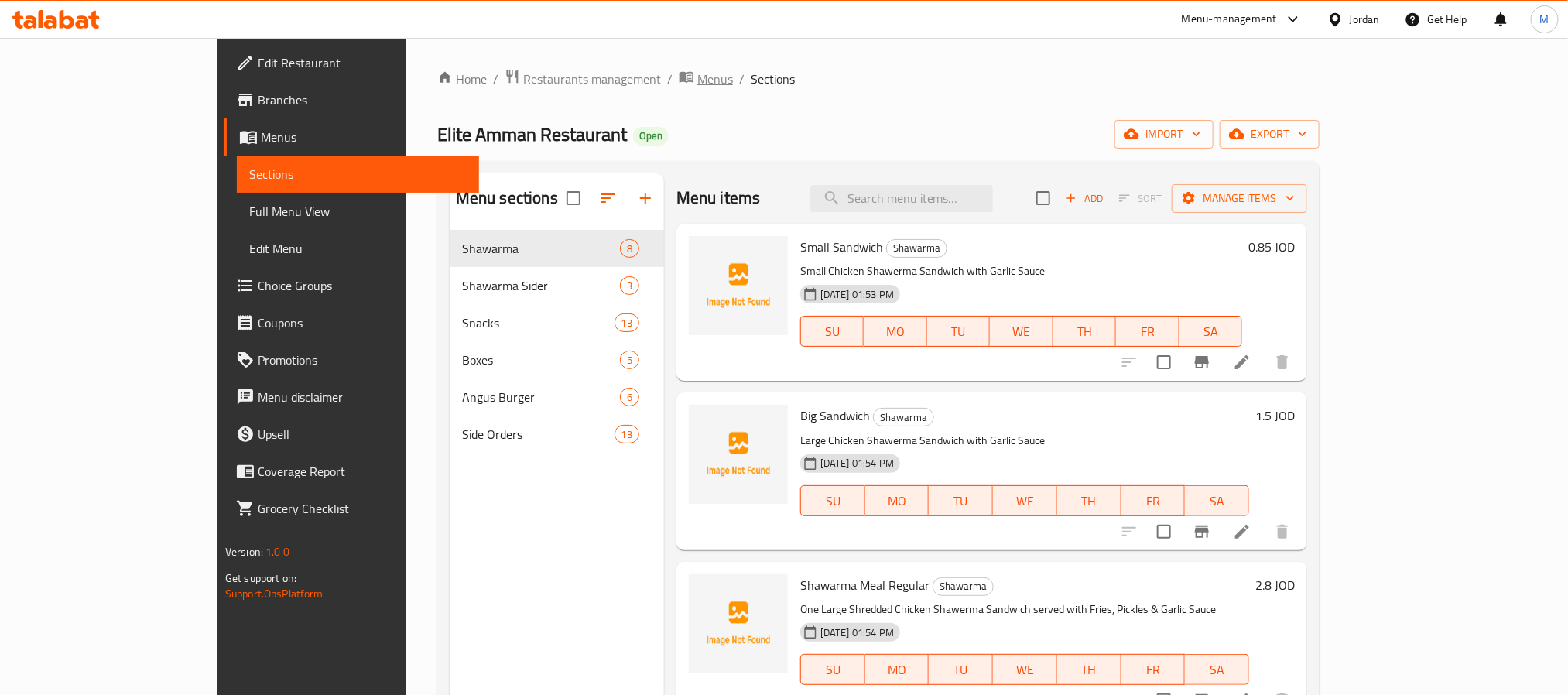
click at [698, 71] on span "Menus" at bounding box center [715, 78] width 35 height 18
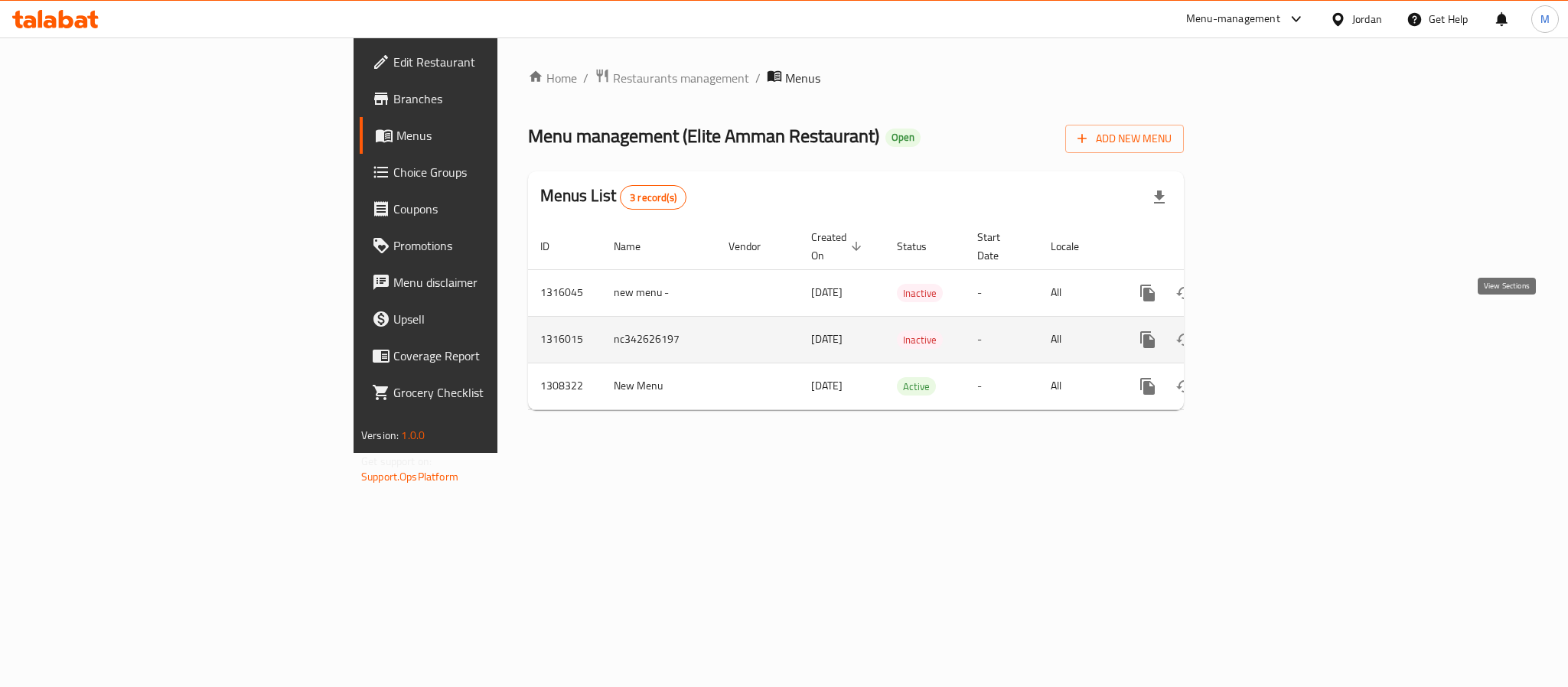
click at [1268, 330] on icon "enhanced table" at bounding box center [1257, 339] width 18 height 18
